Goal: Navigation & Orientation: Find specific page/section

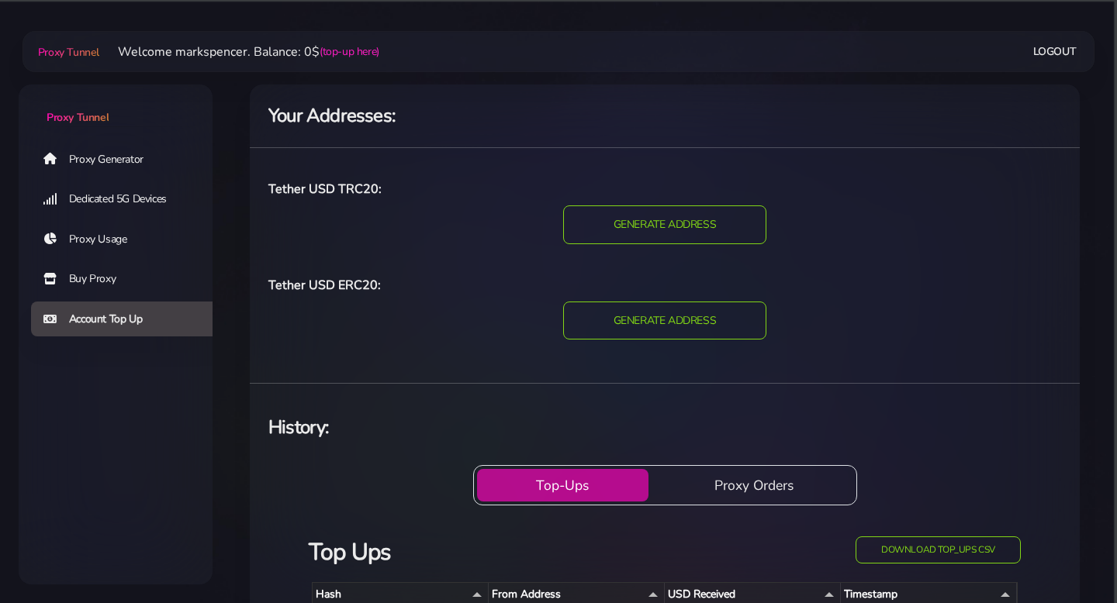
click at [178, 157] on link "Proxy Generator" at bounding box center [128, 159] width 194 height 36
click at [129, 157] on link "Proxy Generator" at bounding box center [128, 159] width 194 height 36
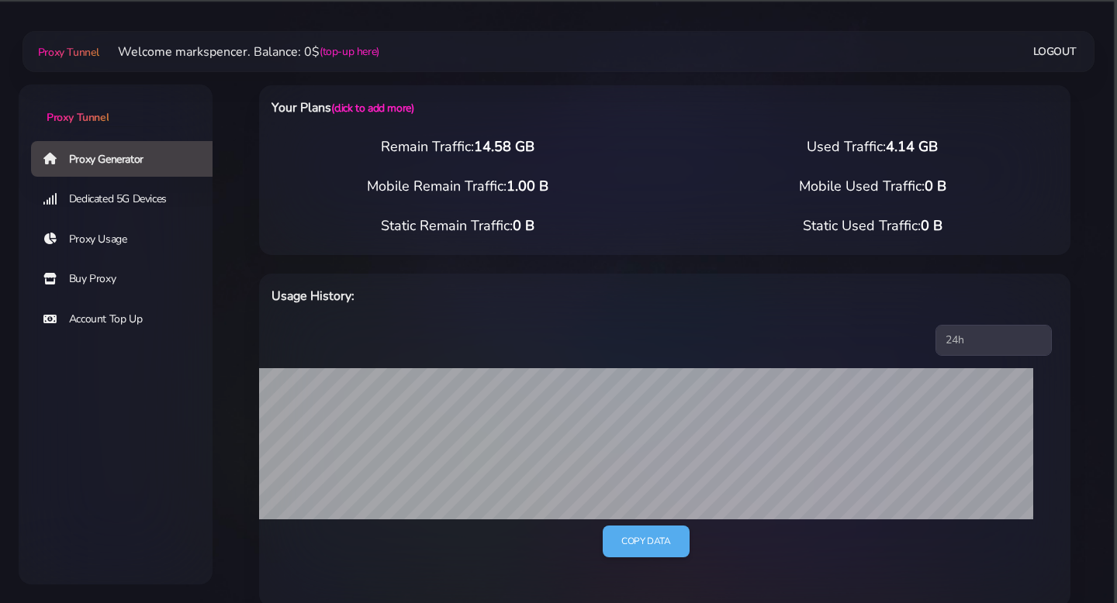
click at [148, 199] on link "Dedicated 5G Devices" at bounding box center [128, 199] width 194 height 36
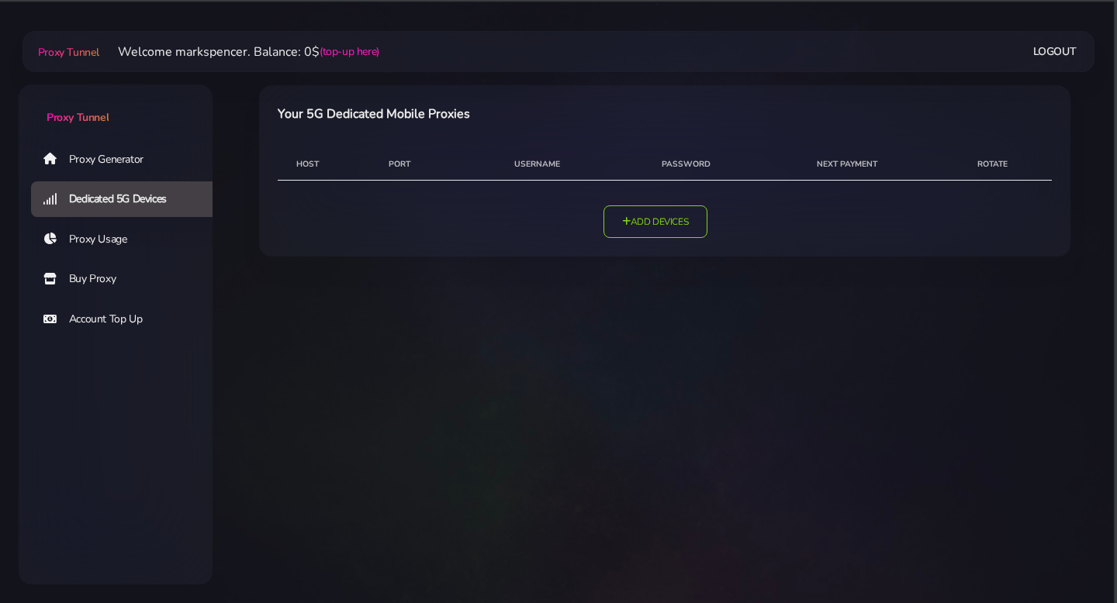
click at [126, 239] on link "Proxy Usage" at bounding box center [128, 240] width 194 height 36
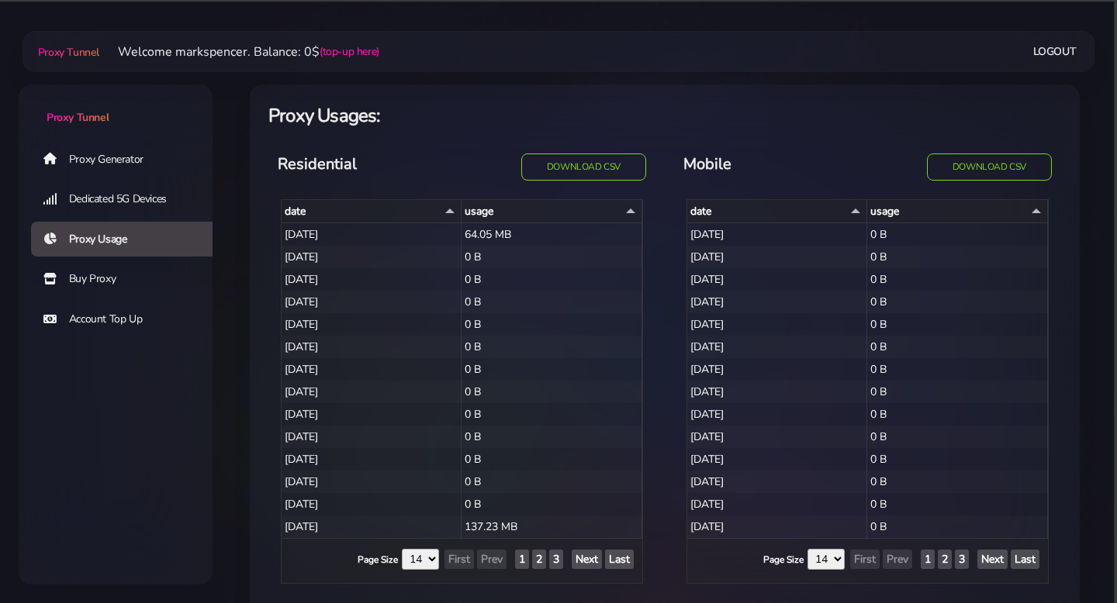
select select "14"
click at [116, 323] on link "Account Top Up" at bounding box center [128, 320] width 194 height 36
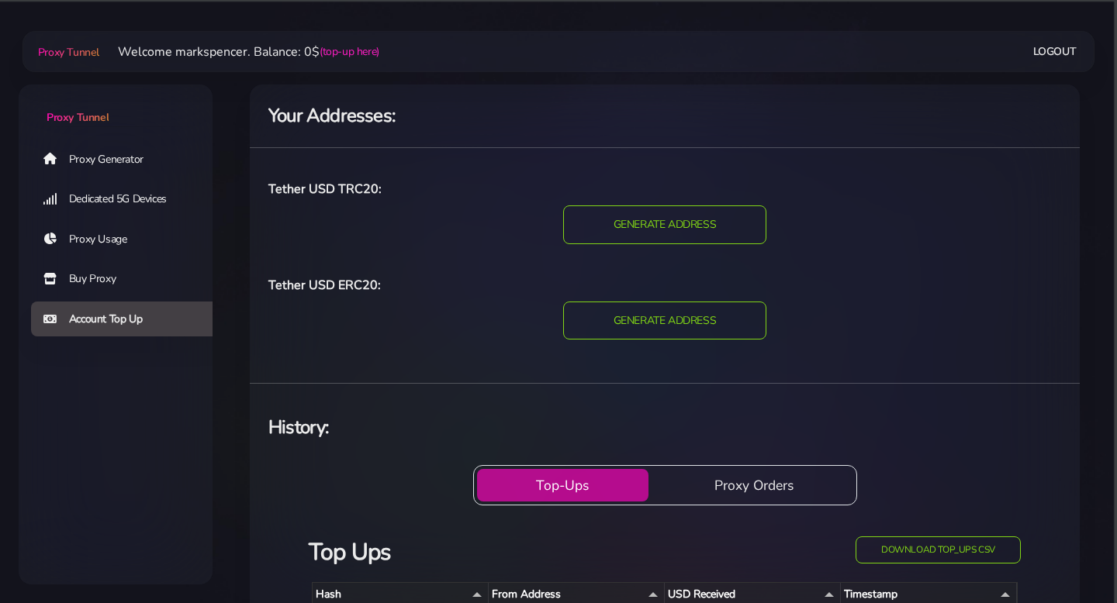
scroll to position [146, 0]
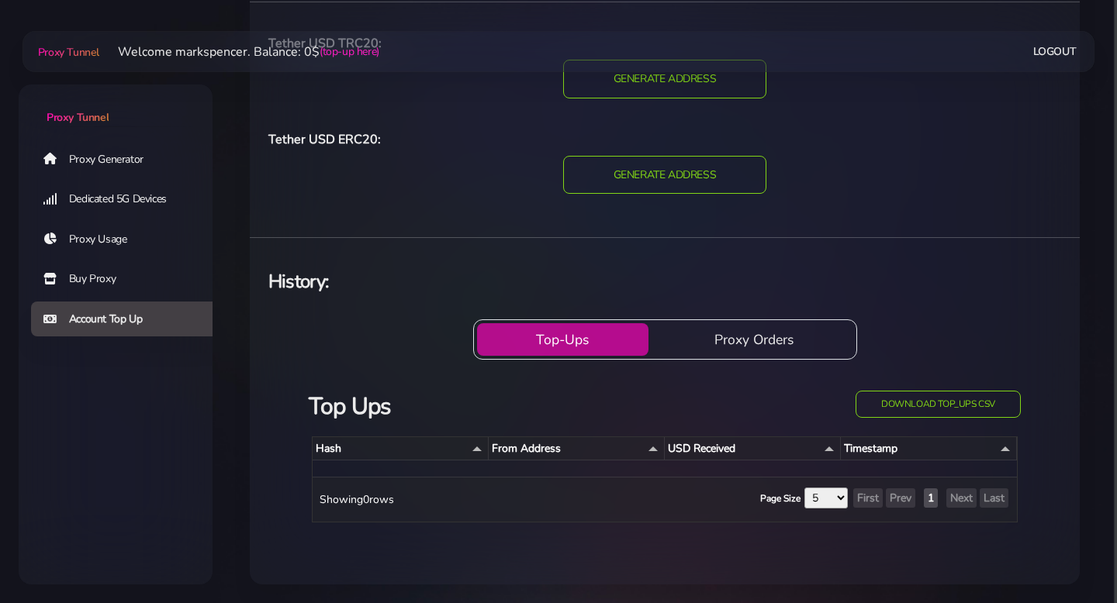
click at [730, 354] on button "Proxy Orders" at bounding box center [754, 339] width 199 height 33
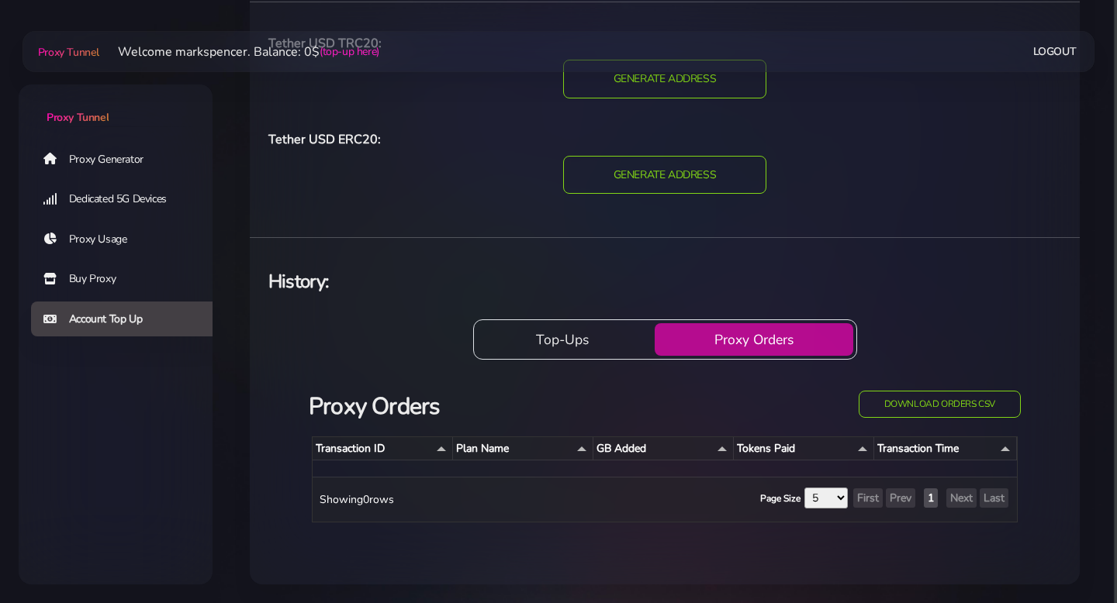
scroll to position [114, 0]
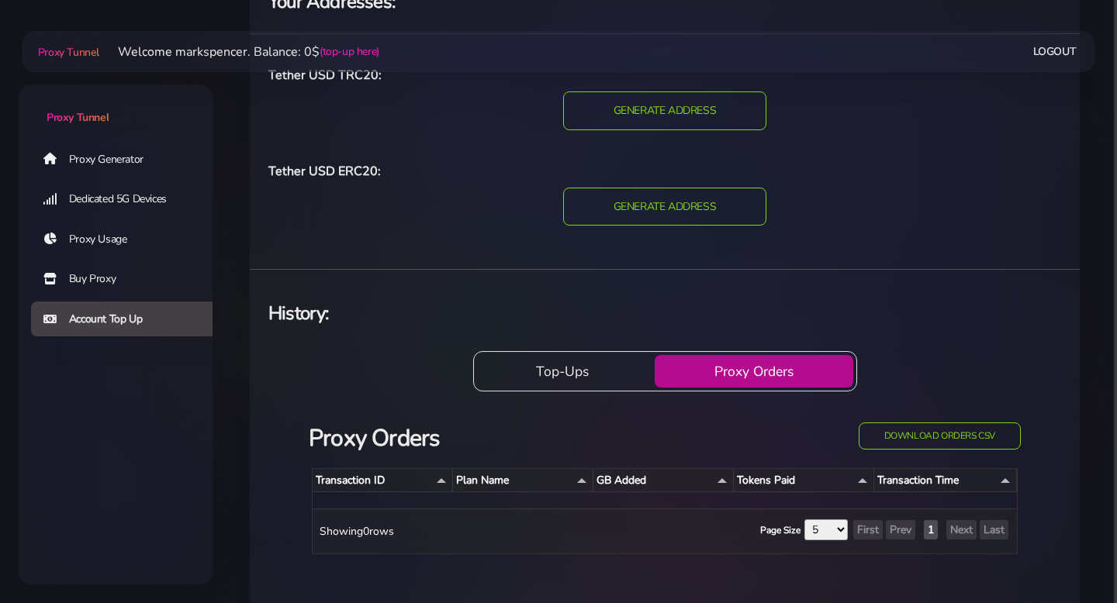
click at [117, 285] on link "Buy Proxy" at bounding box center [128, 279] width 194 height 36
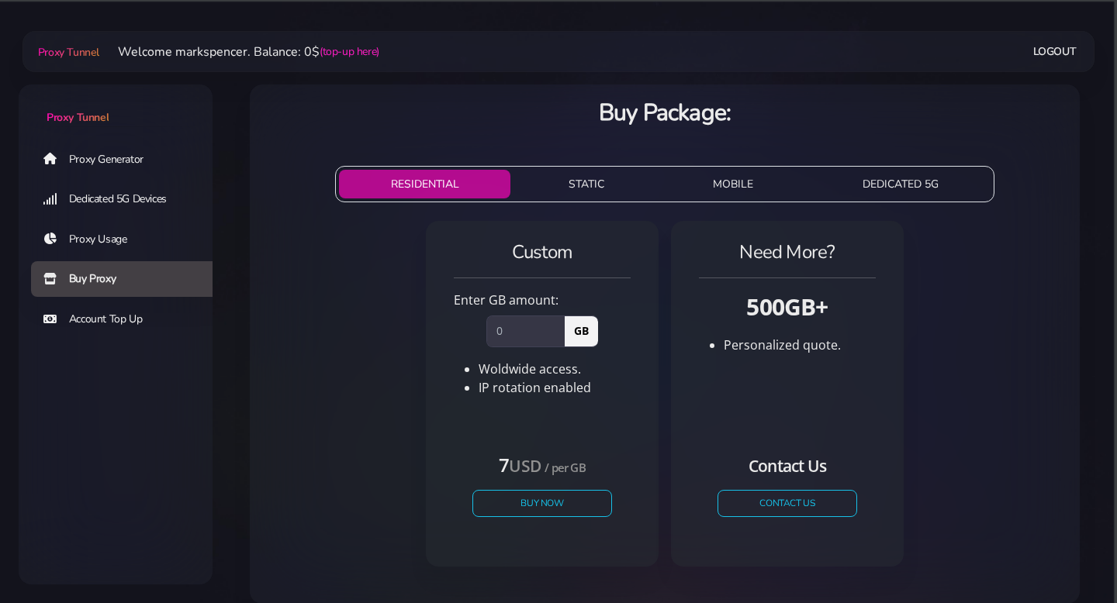
click at [152, 201] on link "Dedicated 5G Devices" at bounding box center [128, 199] width 194 height 36
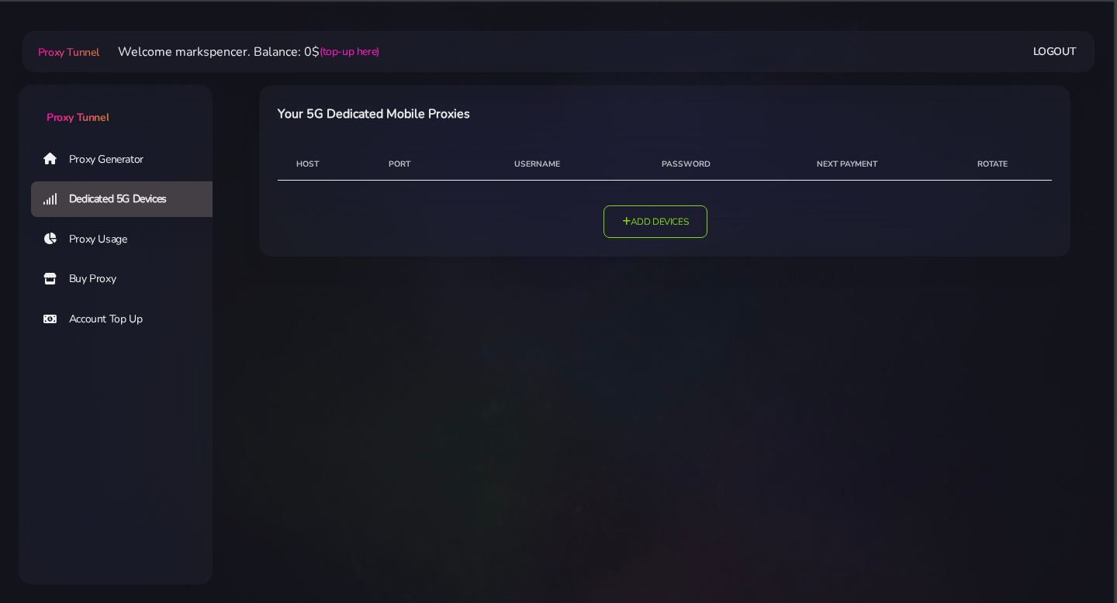
click at [150, 167] on link "Proxy Generator" at bounding box center [128, 159] width 194 height 36
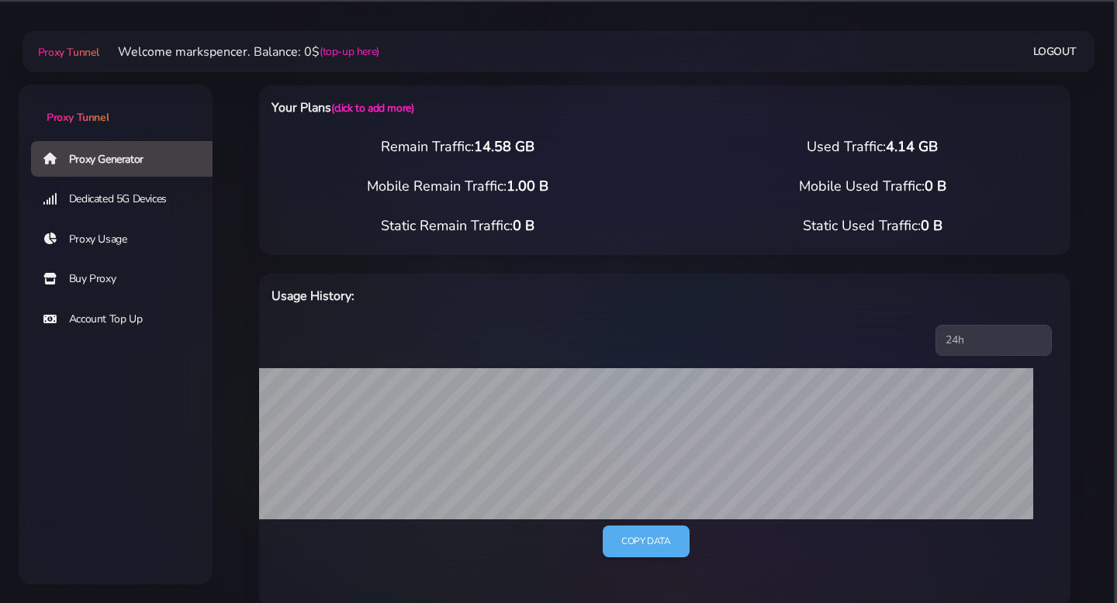
click at [706, 254] on div "Static Remain Traffic: 0 B Static Used Traffic: 0 B" at bounding box center [665, 236] width 830 height 40
click at [360, 109] on link "(click to add more)" at bounding box center [372, 108] width 82 height 15
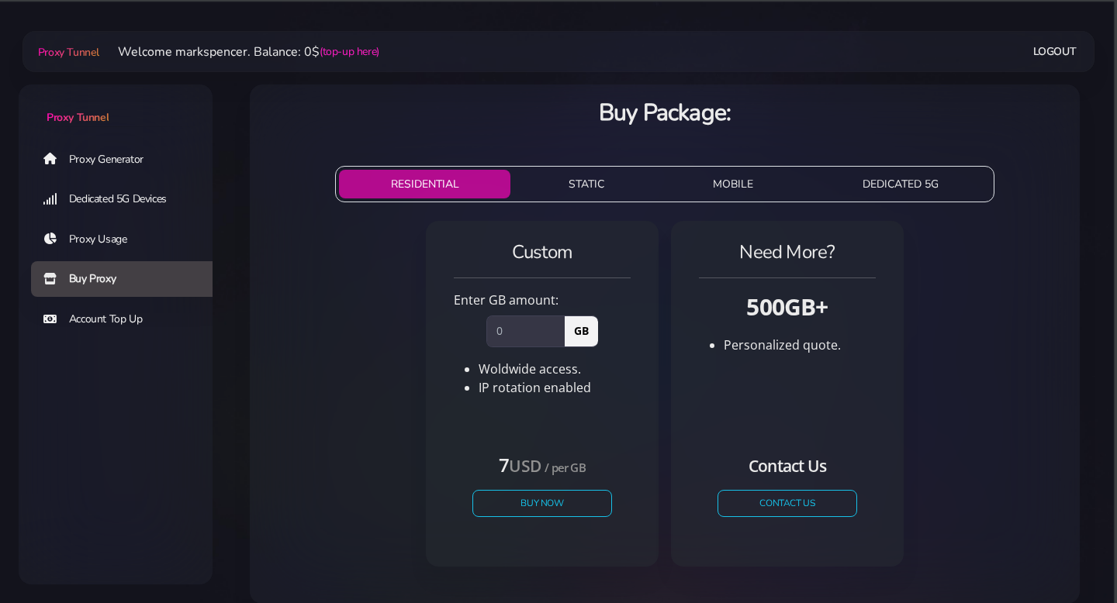
scroll to position [47, 0]
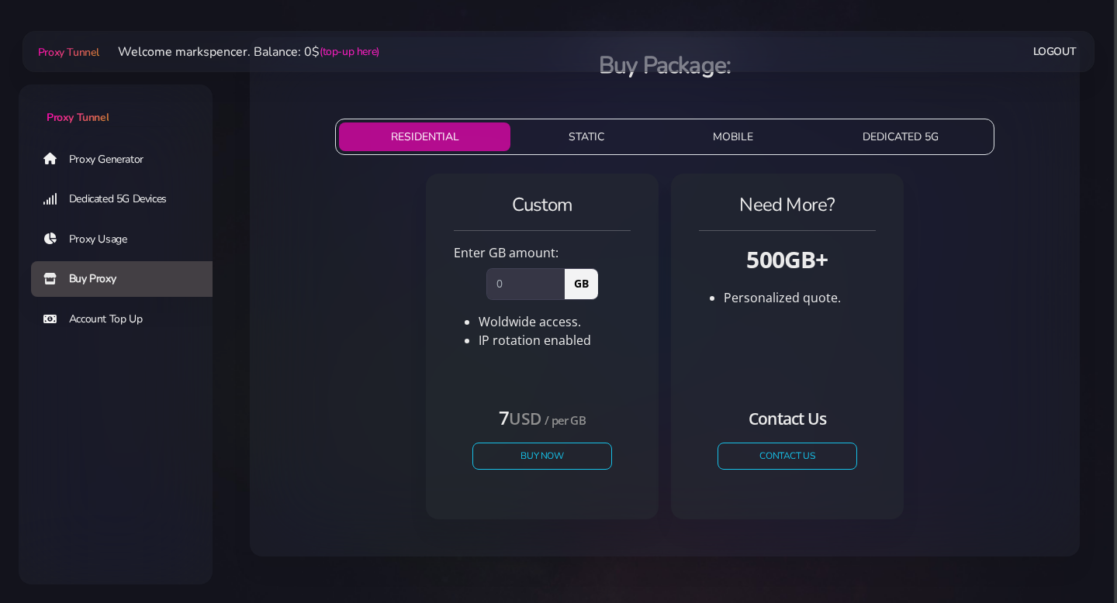
click at [908, 127] on button "DEDICATED 5G" at bounding box center [900, 137] width 179 height 29
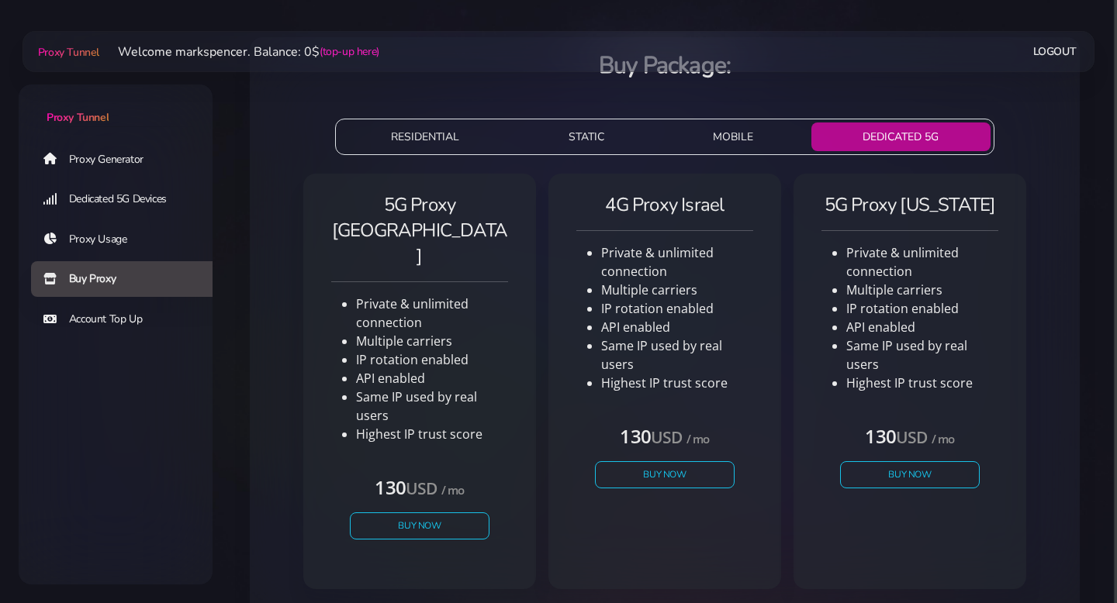
click at [471, 144] on button "RESIDENTIAL" at bounding box center [424, 137] width 171 height 29
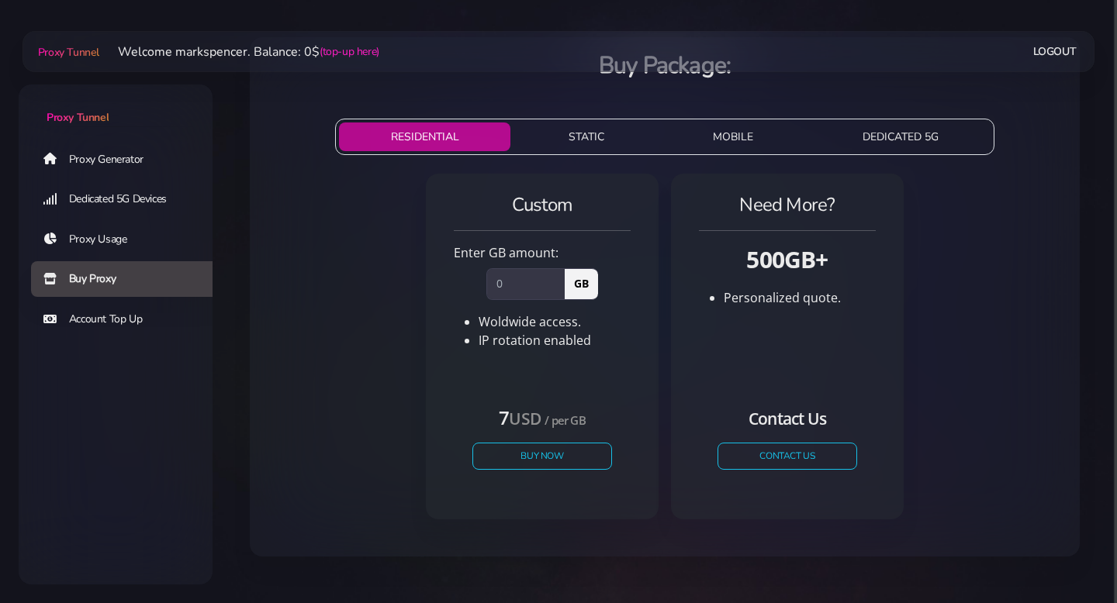
click at [425, 205] on div "Custom Enter GB amount: GB Woldwide access. IP rotation enabled" at bounding box center [664, 353] width 805 height 371
click at [582, 142] on button "STATIC" at bounding box center [586, 137] width 139 height 29
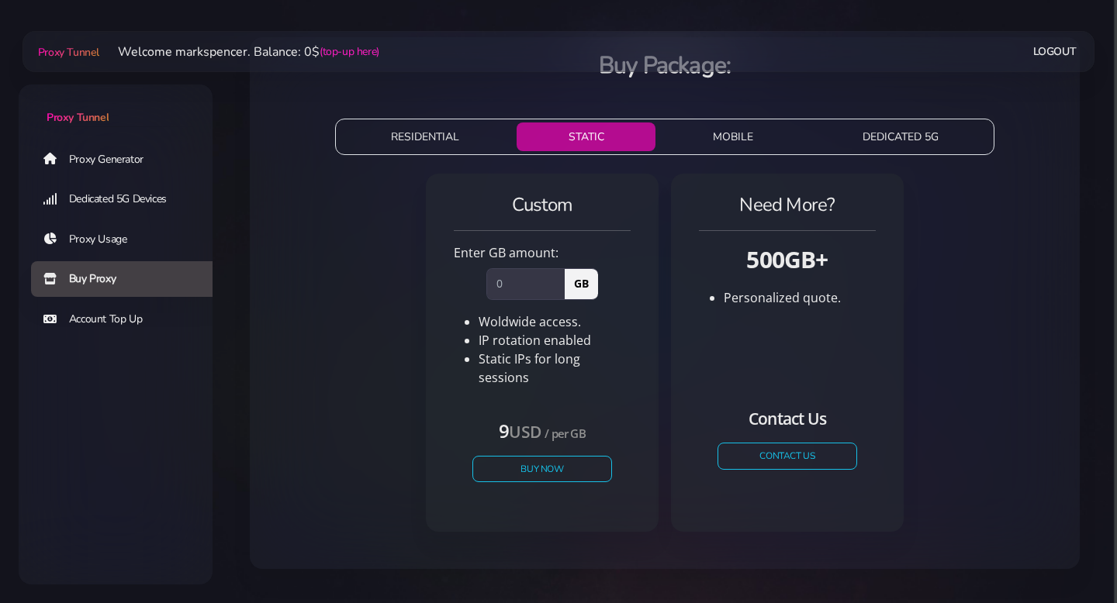
click at [703, 137] on button "MOBILE" at bounding box center [733, 137] width 143 height 29
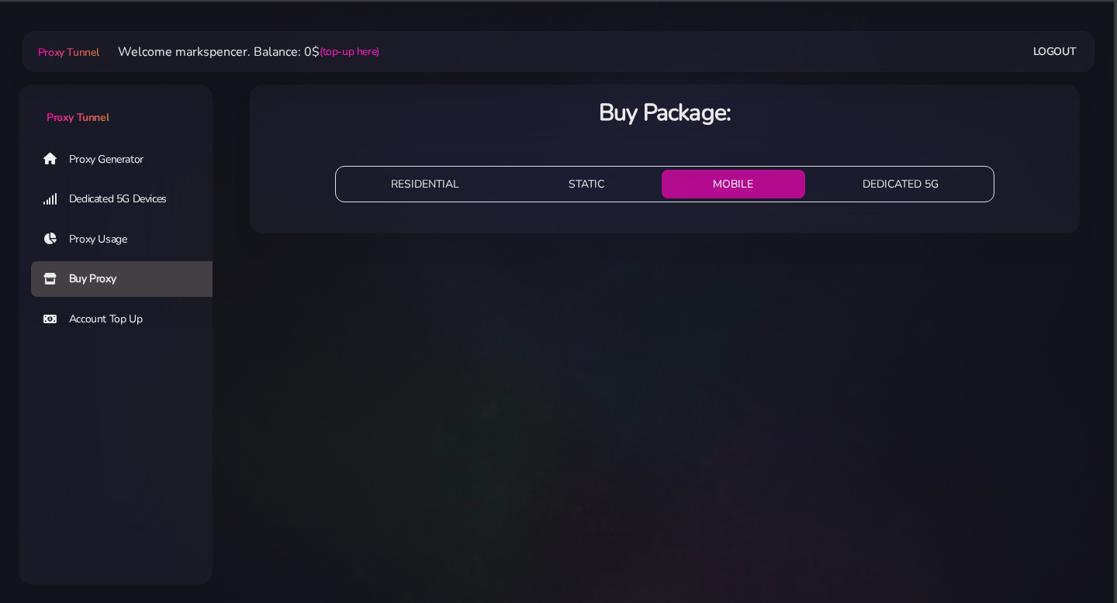
click at [875, 181] on button "DEDICATED 5G" at bounding box center [900, 184] width 179 height 29
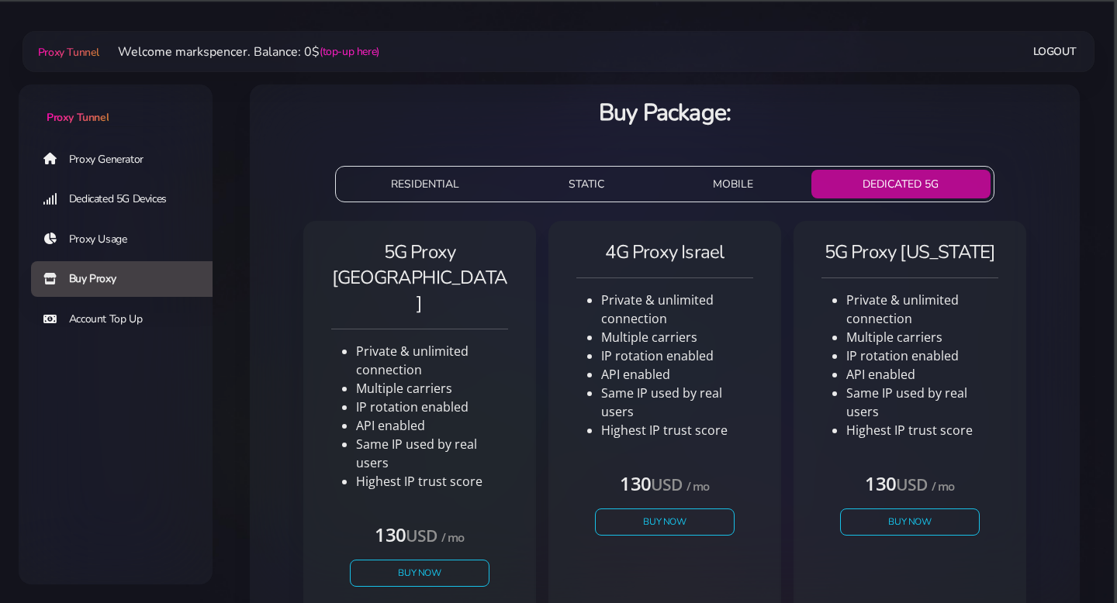
click at [159, 143] on link "Proxy Generator" at bounding box center [128, 159] width 194 height 36
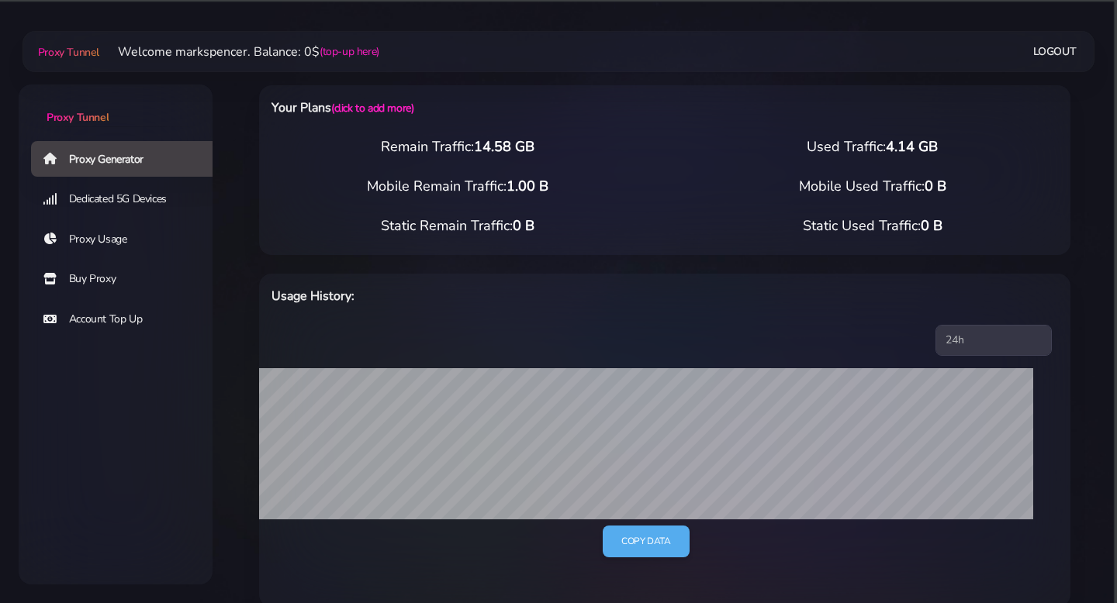
click at [1052, 50] on link "Logout" at bounding box center [1054, 51] width 43 height 29
